Goal: Information Seeking & Learning: Learn about a topic

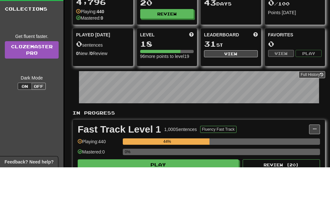
scroll to position [46, 0]
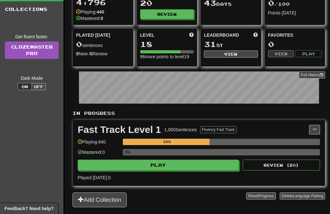
click at [185, 170] on button "Play" at bounding box center [158, 165] width 161 height 11
select select "**"
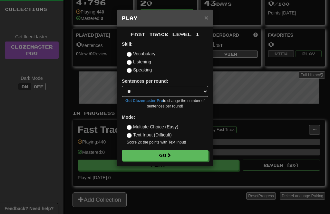
click at [196, 154] on button "Go" at bounding box center [165, 155] width 86 height 11
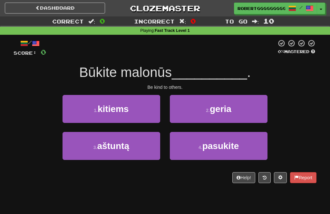
click at [189, 111] on button "2 . geria" at bounding box center [219, 109] width 98 height 28
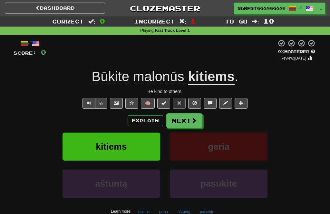
click at [171, 120] on button "Next" at bounding box center [184, 120] width 36 height 15
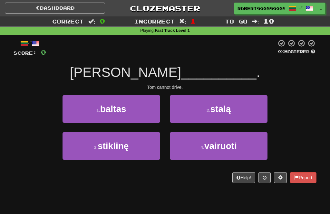
click at [218, 148] on span "vairuoti" at bounding box center [220, 146] width 33 height 10
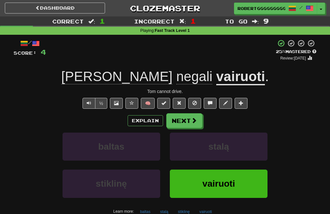
click at [183, 126] on button "Next" at bounding box center [184, 120] width 36 height 15
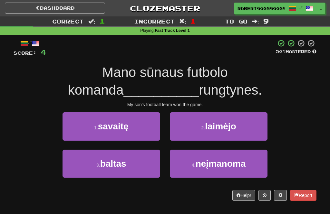
click at [139, 163] on button "3 . baltas" at bounding box center [111, 164] width 98 height 28
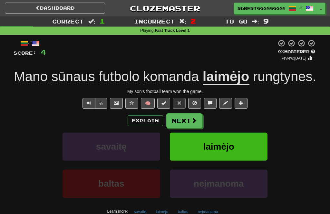
click at [181, 128] on button "Next" at bounding box center [184, 120] width 36 height 15
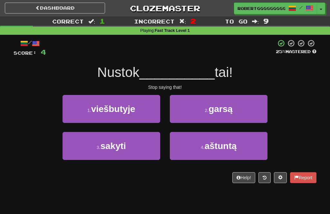
click at [134, 154] on button "3 . sakyti" at bounding box center [111, 146] width 98 height 28
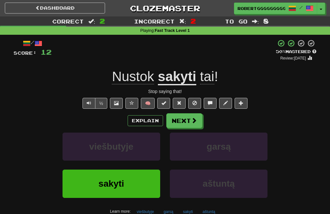
click at [191, 117] on span at bounding box center [194, 120] width 6 height 6
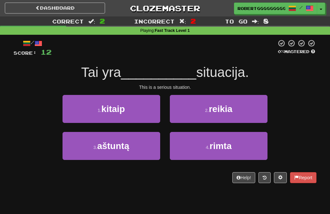
click at [210, 149] on span "rimta" at bounding box center [220, 146] width 22 height 10
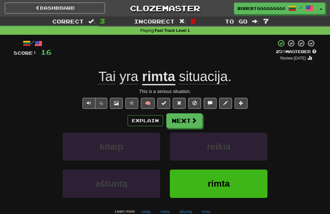
click at [188, 122] on button "Next" at bounding box center [184, 120] width 36 height 15
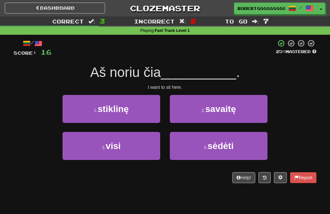
click at [187, 147] on button "4 . sėdėti" at bounding box center [219, 146] width 98 height 28
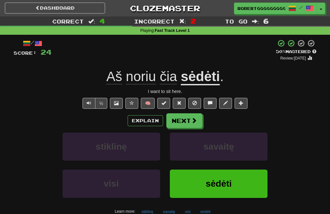
click at [188, 120] on button "Next" at bounding box center [184, 120] width 36 height 15
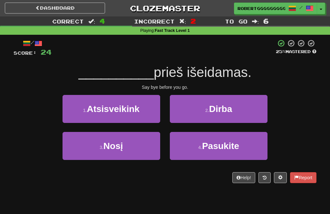
click at [201, 143] on button "4 . Pasukite" at bounding box center [219, 146] width 98 height 28
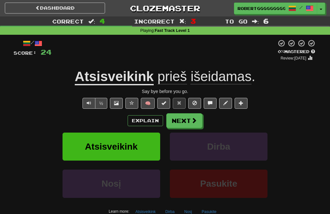
click at [183, 122] on button "Next" at bounding box center [184, 120] width 36 height 15
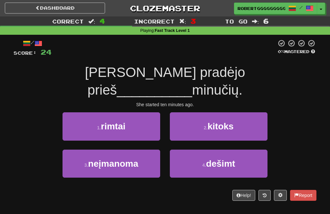
click at [190, 116] on button "2 . kitoks" at bounding box center [219, 126] width 98 height 28
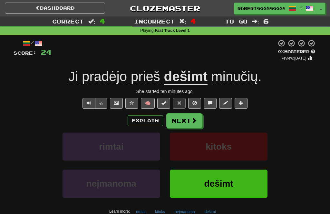
click at [180, 127] on button "Next" at bounding box center [184, 120] width 36 height 15
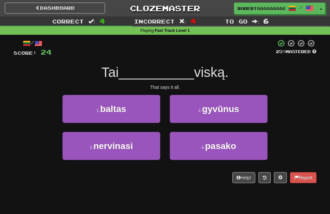
click at [195, 149] on button "4 . pasako" at bounding box center [219, 146] width 98 height 28
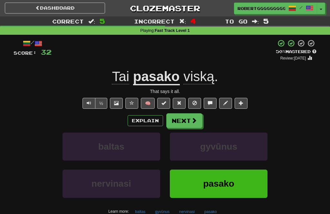
click at [194, 117] on span at bounding box center [194, 120] width 6 height 6
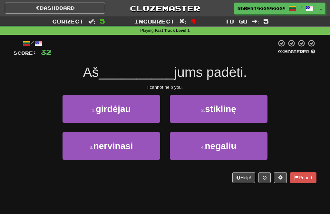
click at [191, 152] on button "4 . negaliu" at bounding box center [219, 146] width 98 height 28
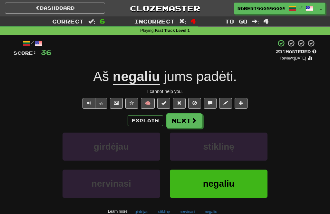
click at [193, 114] on button "Next" at bounding box center [184, 120] width 36 height 15
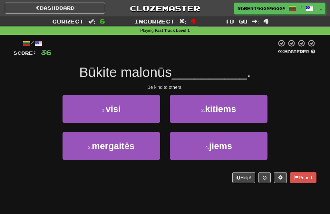
click at [209, 112] on span "kitiems" at bounding box center [220, 109] width 31 height 10
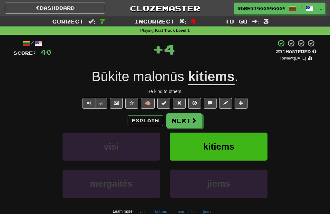
click at [182, 119] on button "Next" at bounding box center [184, 120] width 36 height 15
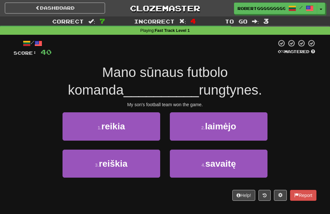
click at [194, 129] on button "2 . laimėjo" at bounding box center [219, 126] width 98 height 28
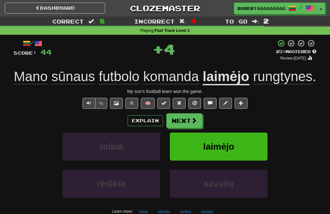
click at [181, 128] on button "Next" at bounding box center [184, 120] width 36 height 15
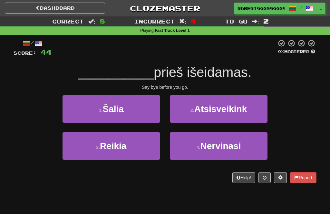
click at [187, 115] on button "2 . Atsisveikink" at bounding box center [219, 109] width 98 height 28
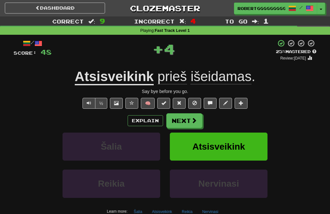
click at [188, 118] on button "Next" at bounding box center [184, 120] width 36 height 15
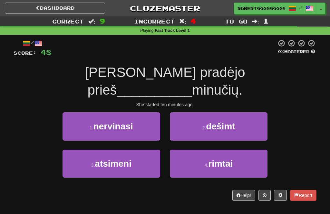
click at [206, 116] on button "2 . dešimt" at bounding box center [219, 126] width 98 height 28
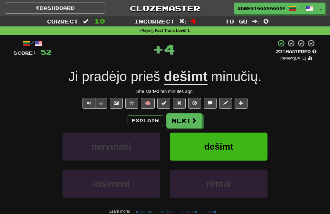
click at [182, 120] on button "Next" at bounding box center [184, 120] width 36 height 15
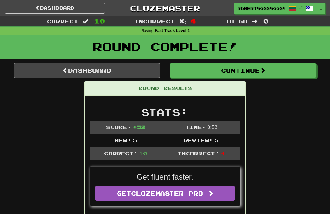
click at [236, 69] on button "Continue" at bounding box center [243, 70] width 146 height 15
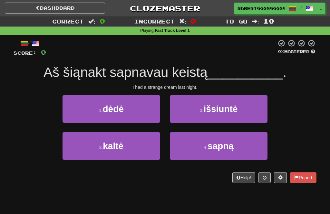
click at [226, 107] on span "išsiuntė" at bounding box center [220, 109] width 34 height 10
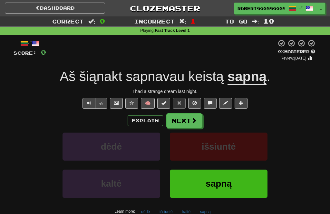
click at [174, 123] on button "Next" at bounding box center [184, 120] width 36 height 15
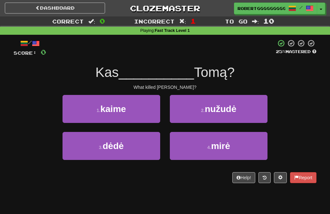
click at [219, 145] on span "mirė" at bounding box center [220, 146] width 19 height 10
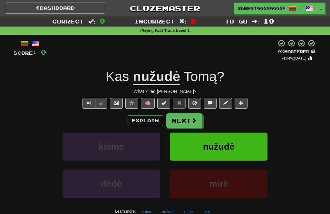
click at [184, 120] on button "Next" at bounding box center [184, 120] width 36 height 15
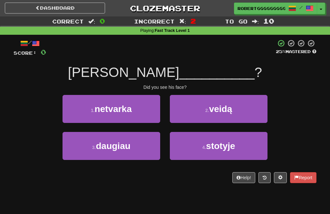
click at [198, 117] on button "2 . veidą" at bounding box center [219, 109] width 98 height 28
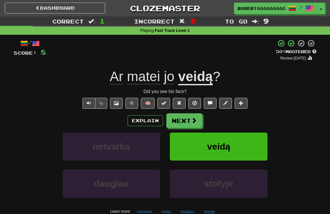
click at [178, 122] on button "Next" at bounding box center [184, 120] width 36 height 15
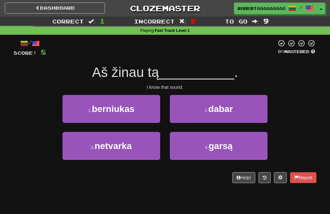
click at [236, 110] on button "2 . dabar" at bounding box center [219, 109] width 98 height 28
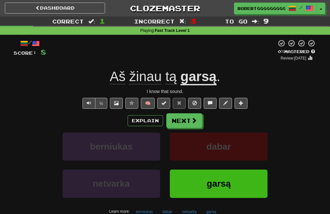
click at [174, 127] on button "Next" at bounding box center [184, 120] width 36 height 15
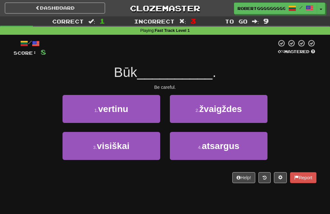
click at [204, 138] on button "4 . atsargus" at bounding box center [219, 146] width 98 height 28
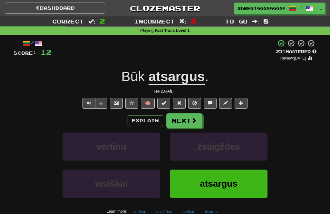
click at [185, 116] on button "Next" at bounding box center [184, 120] width 36 height 15
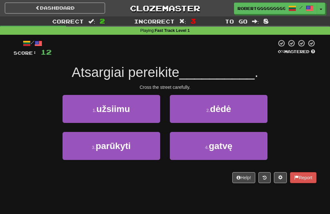
click at [209, 111] on small "2 ." at bounding box center [208, 110] width 4 height 5
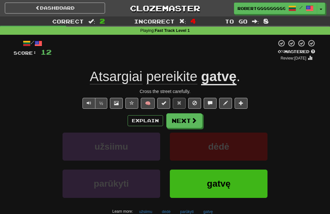
click at [180, 123] on button "Next" at bounding box center [184, 120] width 36 height 15
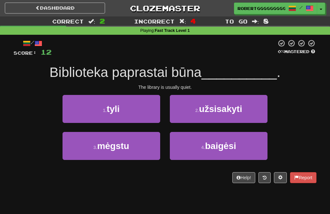
click at [117, 109] on span "tyli" at bounding box center [113, 109] width 13 height 10
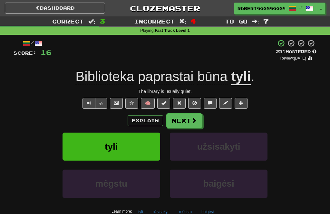
click at [188, 123] on button "Next" at bounding box center [184, 120] width 36 height 15
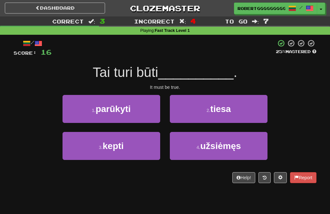
click at [227, 116] on button "2 . tiesa" at bounding box center [219, 109] width 98 height 28
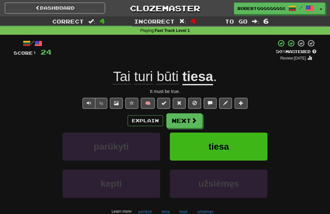
click at [184, 115] on button "Next" at bounding box center [184, 120] width 36 height 15
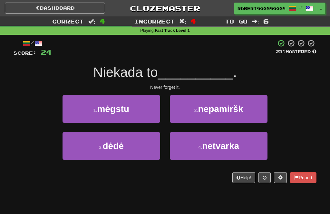
click at [254, 108] on button "2 . nepamiršk" at bounding box center [219, 109] width 98 height 28
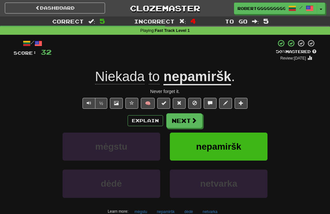
click at [185, 115] on button "Next" at bounding box center [184, 120] width 36 height 15
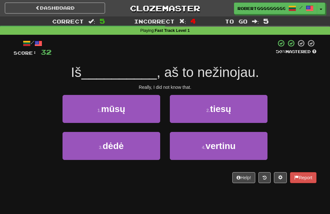
click at [212, 145] on span "vertinu" at bounding box center [220, 146] width 30 height 10
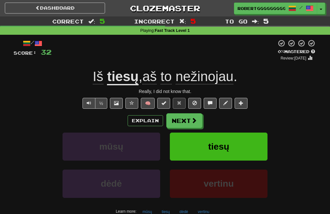
click at [187, 126] on button "Next" at bounding box center [184, 120] width 36 height 15
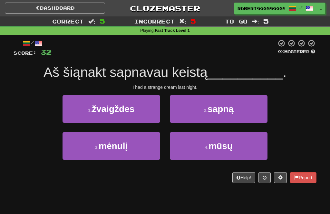
click at [209, 113] on span "sapną" at bounding box center [220, 109] width 26 height 10
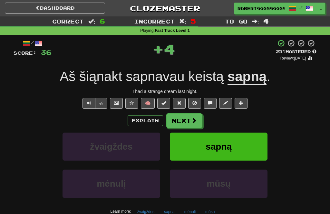
click at [186, 124] on button "Next" at bounding box center [184, 120] width 36 height 15
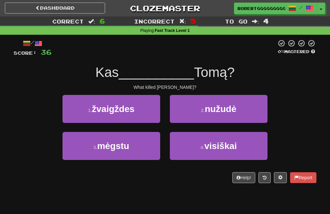
click at [241, 108] on button "2 . nužudė" at bounding box center [219, 109] width 98 height 28
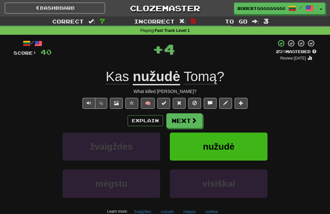
click at [196, 115] on button "Next" at bounding box center [184, 120] width 36 height 15
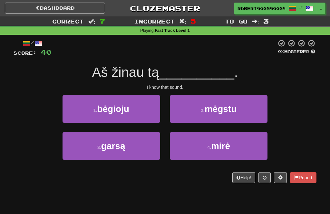
click at [141, 151] on button "3 . garsą" at bounding box center [111, 146] width 98 height 28
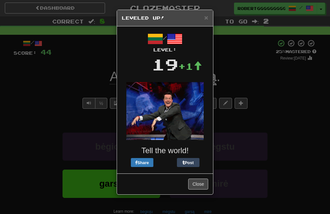
click at [199, 189] on button "Close" at bounding box center [198, 184] width 20 height 11
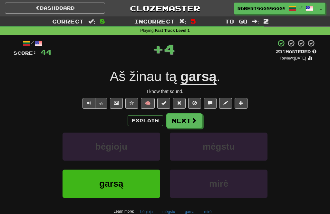
click at [182, 119] on button "Next" at bounding box center [184, 120] width 36 height 15
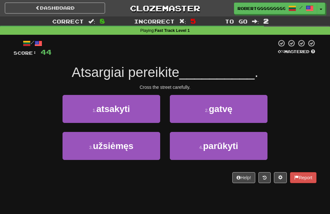
click at [143, 118] on button "1 . atsakyti" at bounding box center [111, 109] width 98 height 28
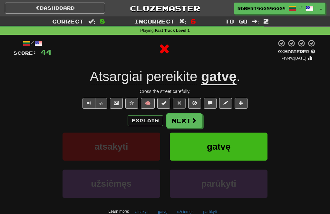
click at [179, 119] on button "Next" at bounding box center [184, 120] width 36 height 15
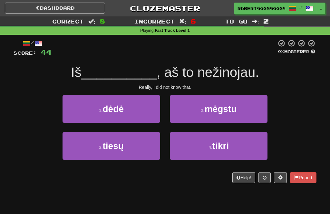
click at [142, 154] on button "3 . tiesų" at bounding box center [111, 146] width 98 height 28
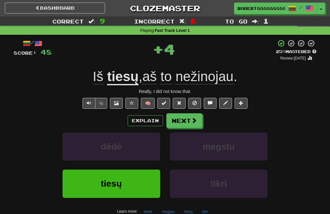
click at [194, 123] on span at bounding box center [194, 120] width 6 height 6
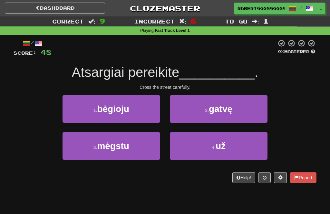
click at [199, 113] on button "2 . gatvę" at bounding box center [219, 109] width 98 height 28
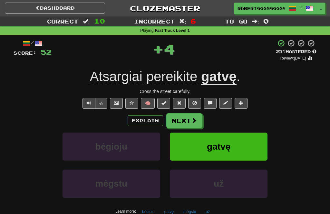
click at [189, 123] on button "Next" at bounding box center [184, 120] width 36 height 15
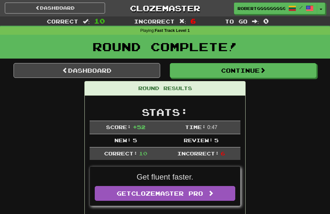
click at [133, 113] on h2 "Stats:" at bounding box center [164, 112] width 151 height 11
click at [139, 68] on link "Dashboard" at bounding box center [87, 70] width 146 height 15
